Goal: Navigation & Orientation: Find specific page/section

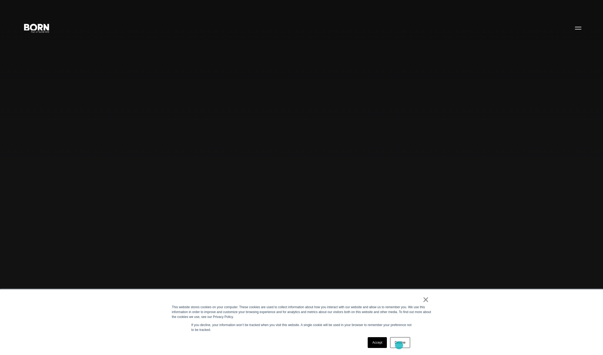
drag, startPoint x: 399, startPoint y: 345, endPoint x: 405, endPoint y: 333, distance: 13.8
click at [400, 346] on link "Decline" at bounding box center [400, 342] width 20 height 11
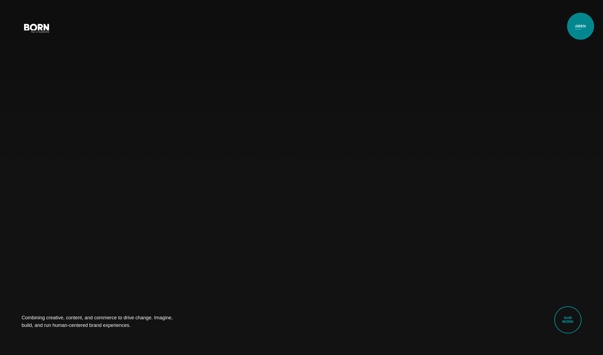
click at [579, 28] on button "Primary Menu" at bounding box center [578, 27] width 13 height 11
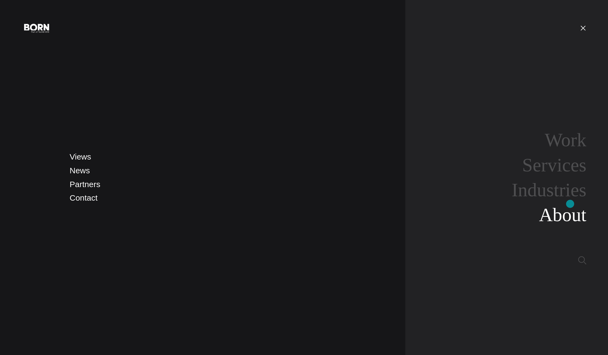
click at [571, 216] on link "About" at bounding box center [562, 214] width 47 height 21
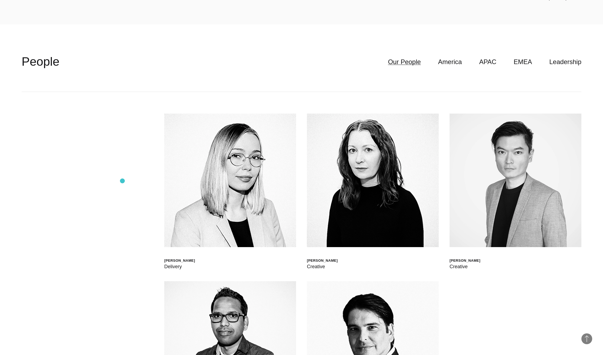
scroll to position [1949, 0]
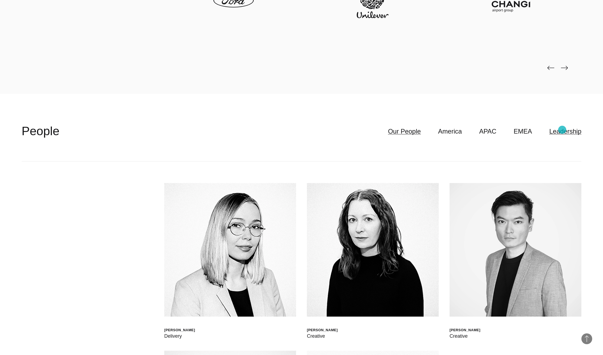
click at [563, 130] on link "Leadership" at bounding box center [566, 131] width 32 height 10
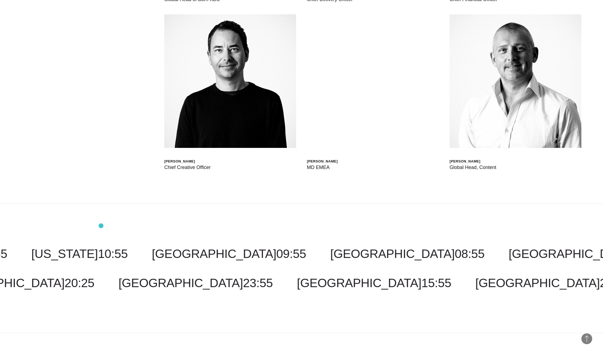
scroll to position [2258, 0]
